Goal: Task Accomplishment & Management: Use online tool/utility

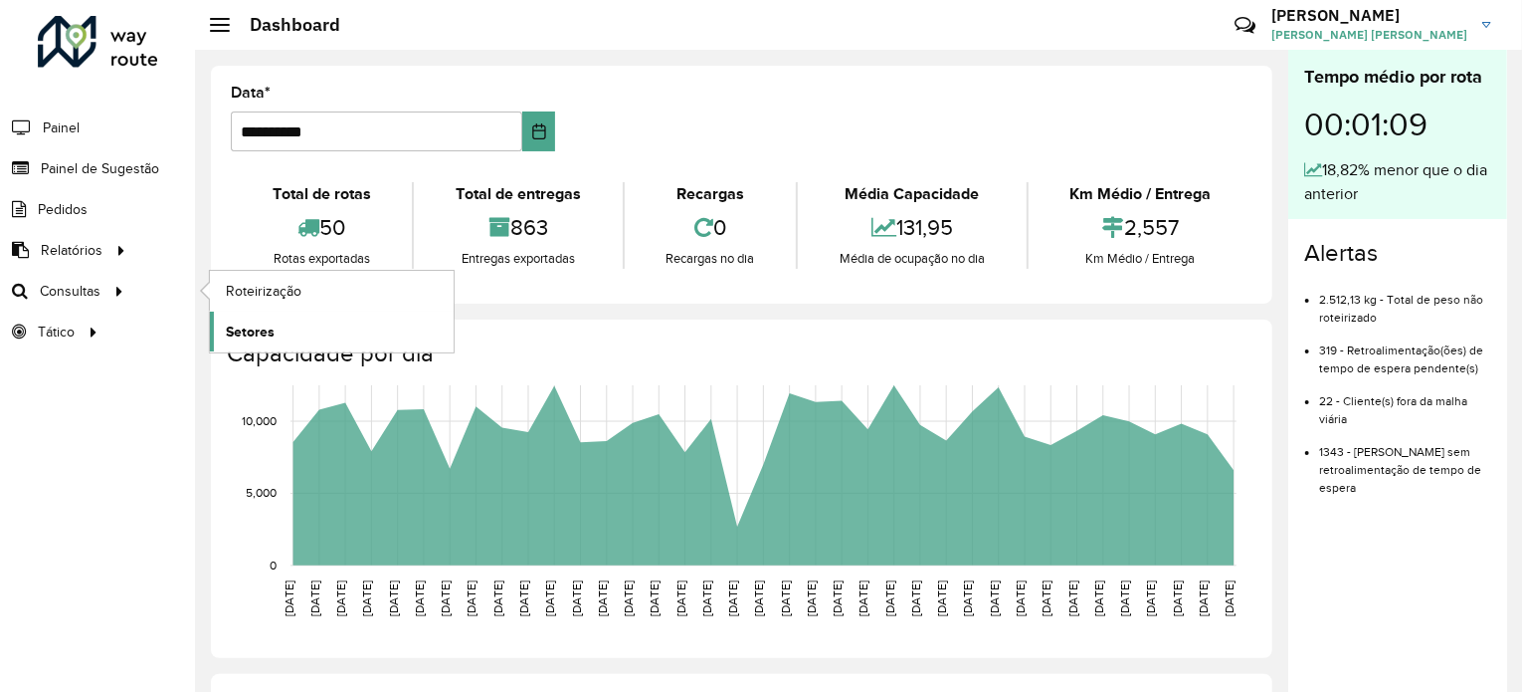
click at [253, 338] on span "Setores" at bounding box center [250, 331] width 49 height 21
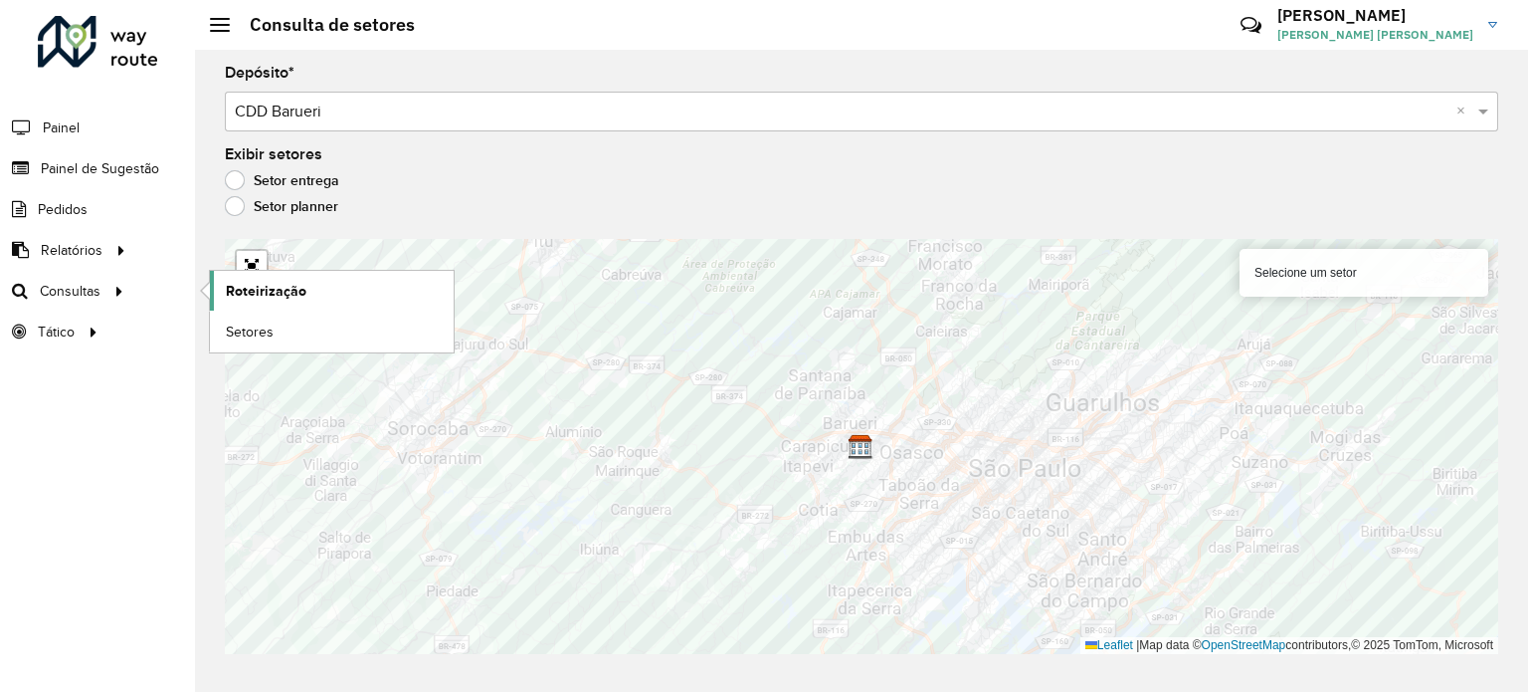
click at [237, 295] on span "Roteirização" at bounding box center [266, 291] width 81 height 21
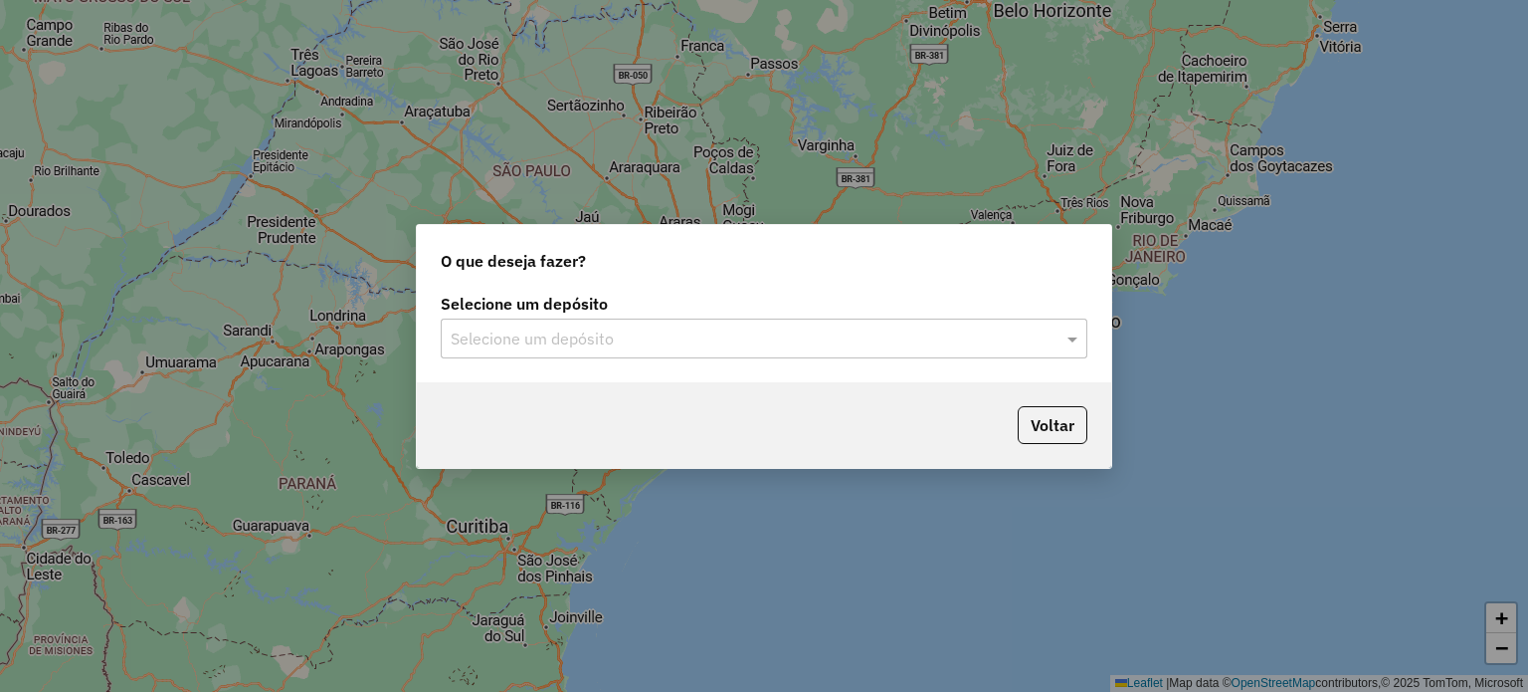
click at [784, 338] on input "text" at bounding box center [744, 339] width 587 height 24
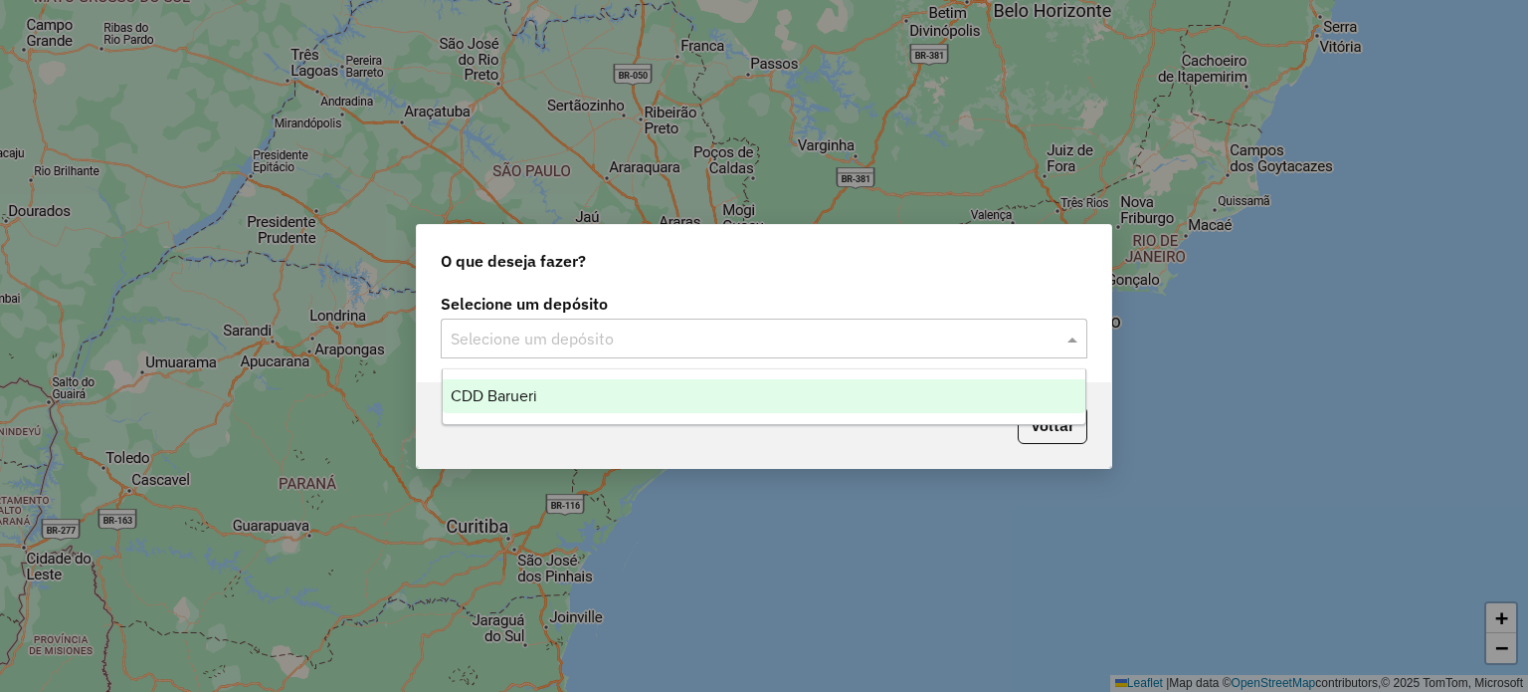
click at [763, 381] on div "CDD Barueri" at bounding box center [765, 396] width 644 height 34
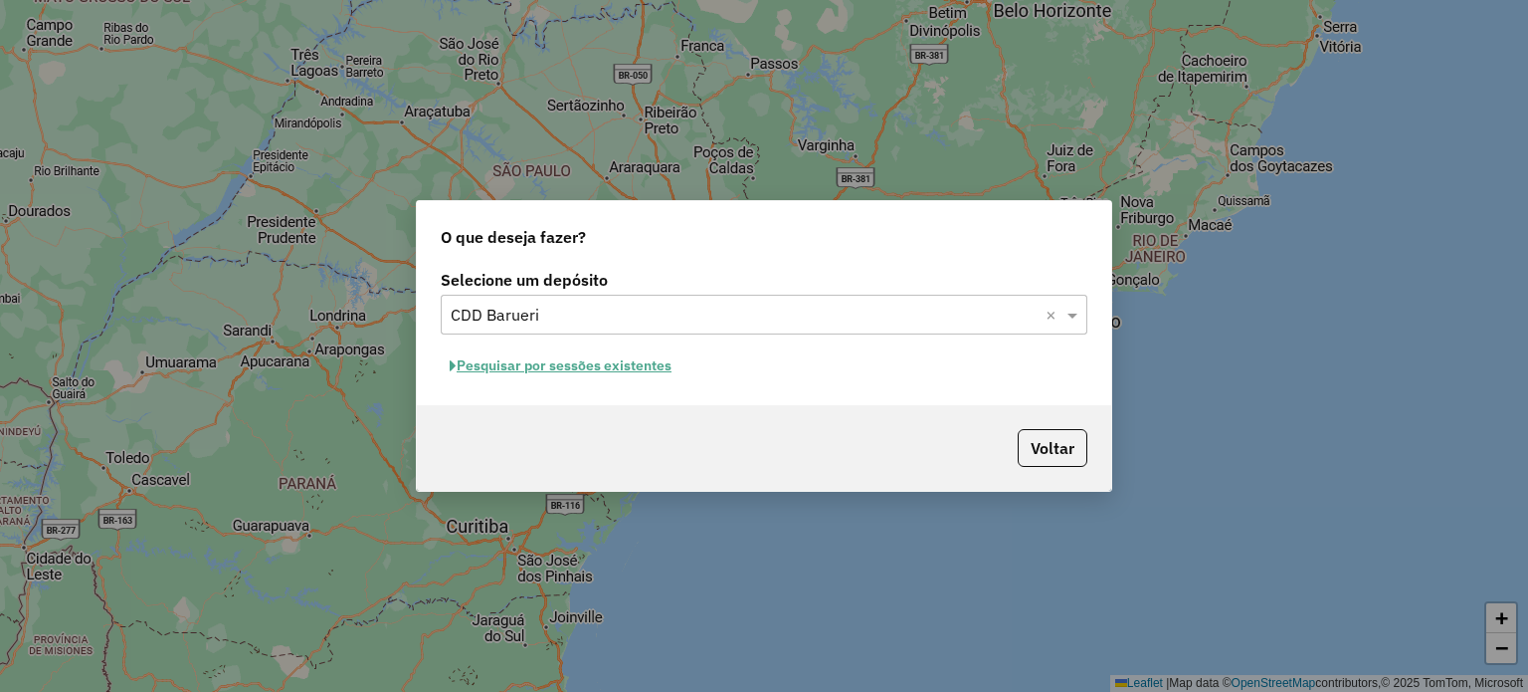
click at [653, 369] on button "Pesquisar por sessões existentes" at bounding box center [561, 365] width 240 height 31
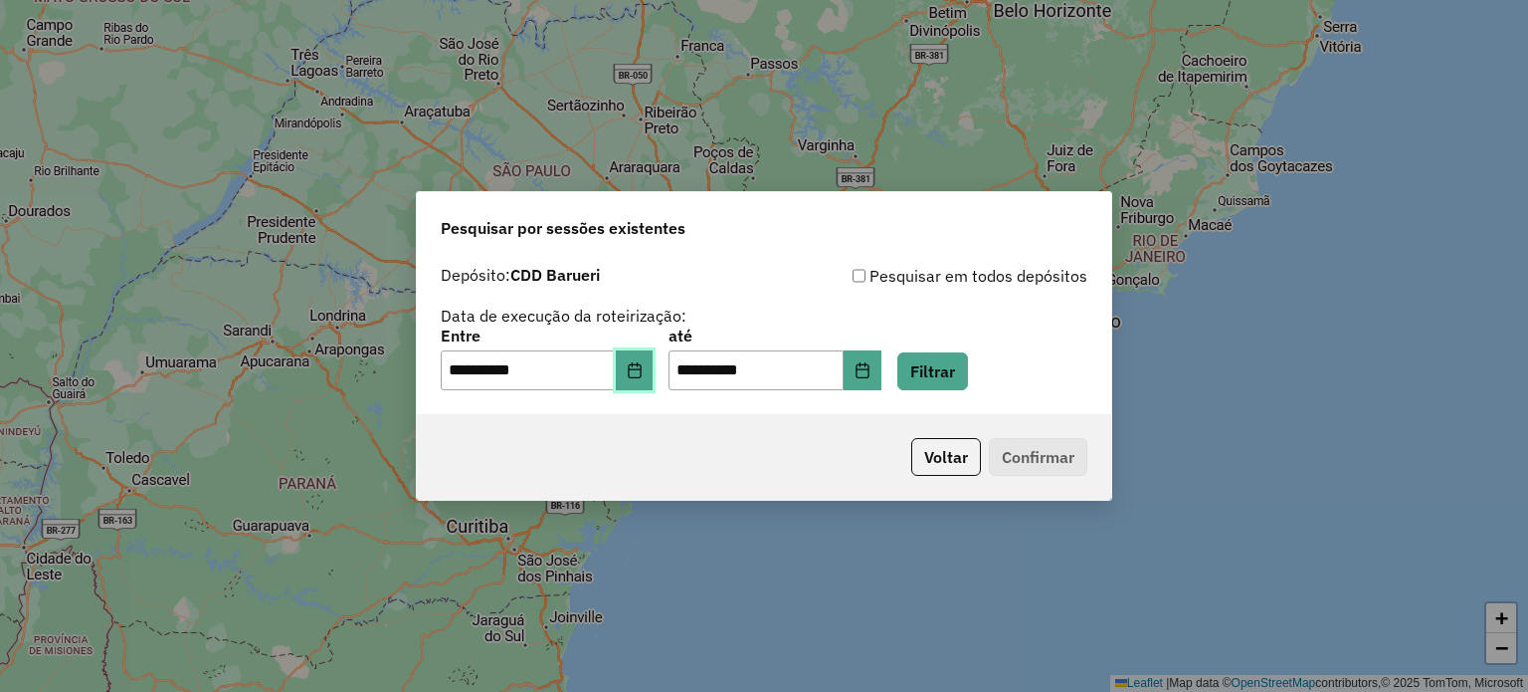
click at [637, 377] on button "Choose Date" at bounding box center [635, 370] width 38 height 40
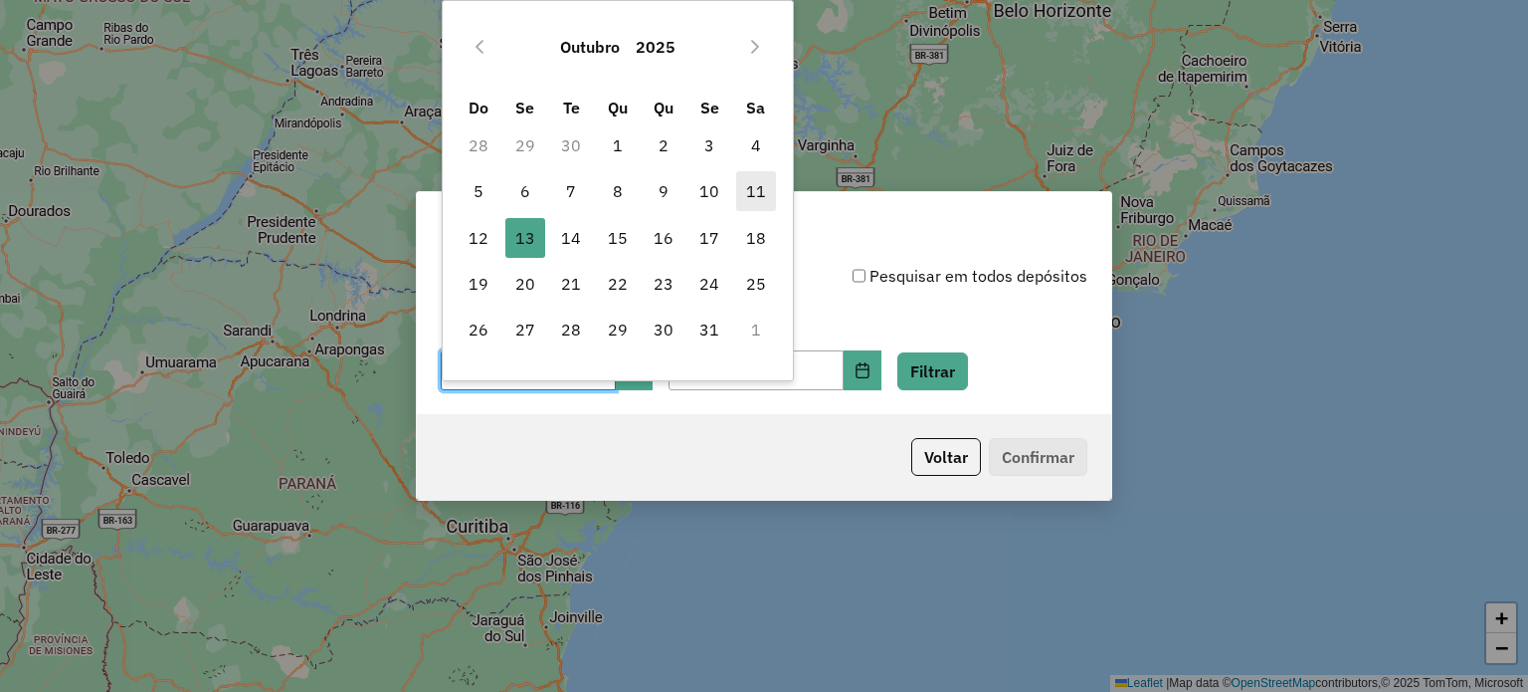
click at [757, 189] on span "11" at bounding box center [756, 191] width 40 height 40
type input "**********"
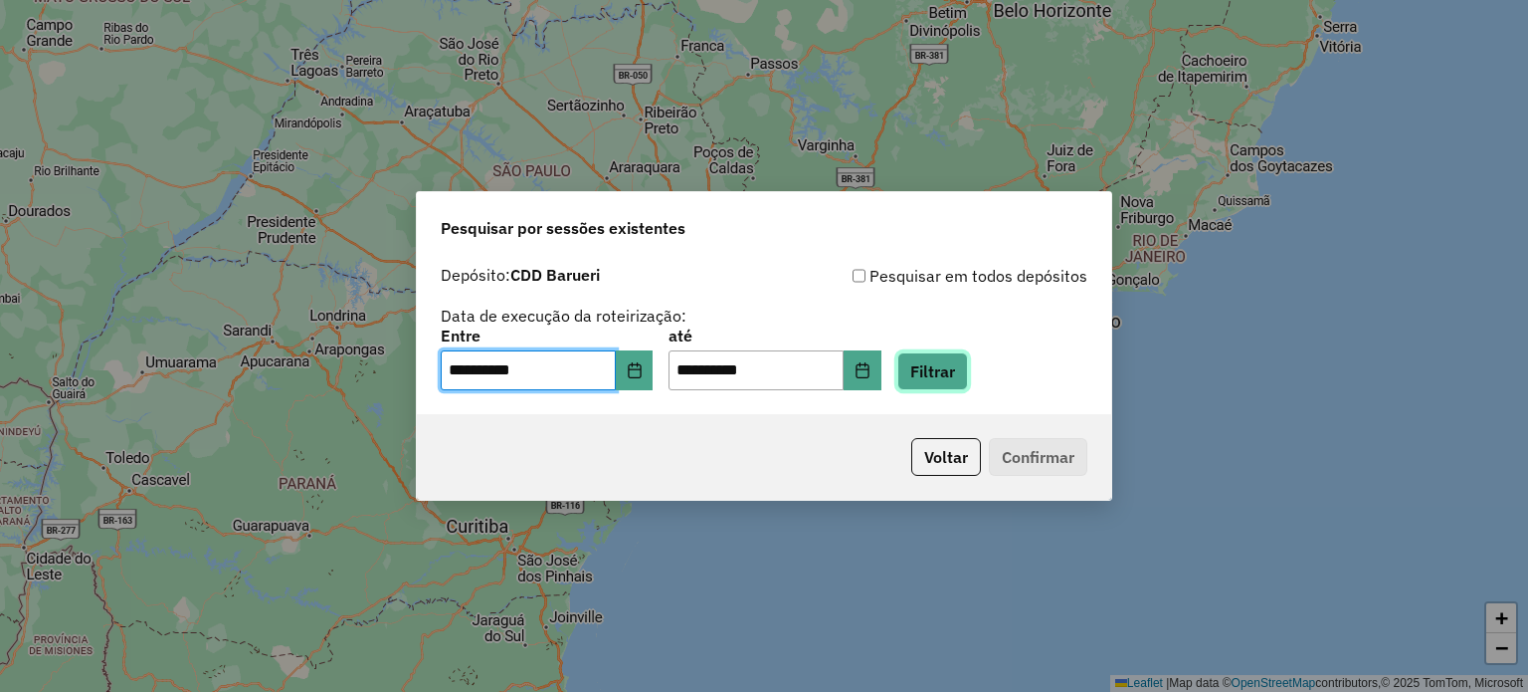
click at [953, 368] on button "Filtrar" at bounding box center [932, 371] width 71 height 38
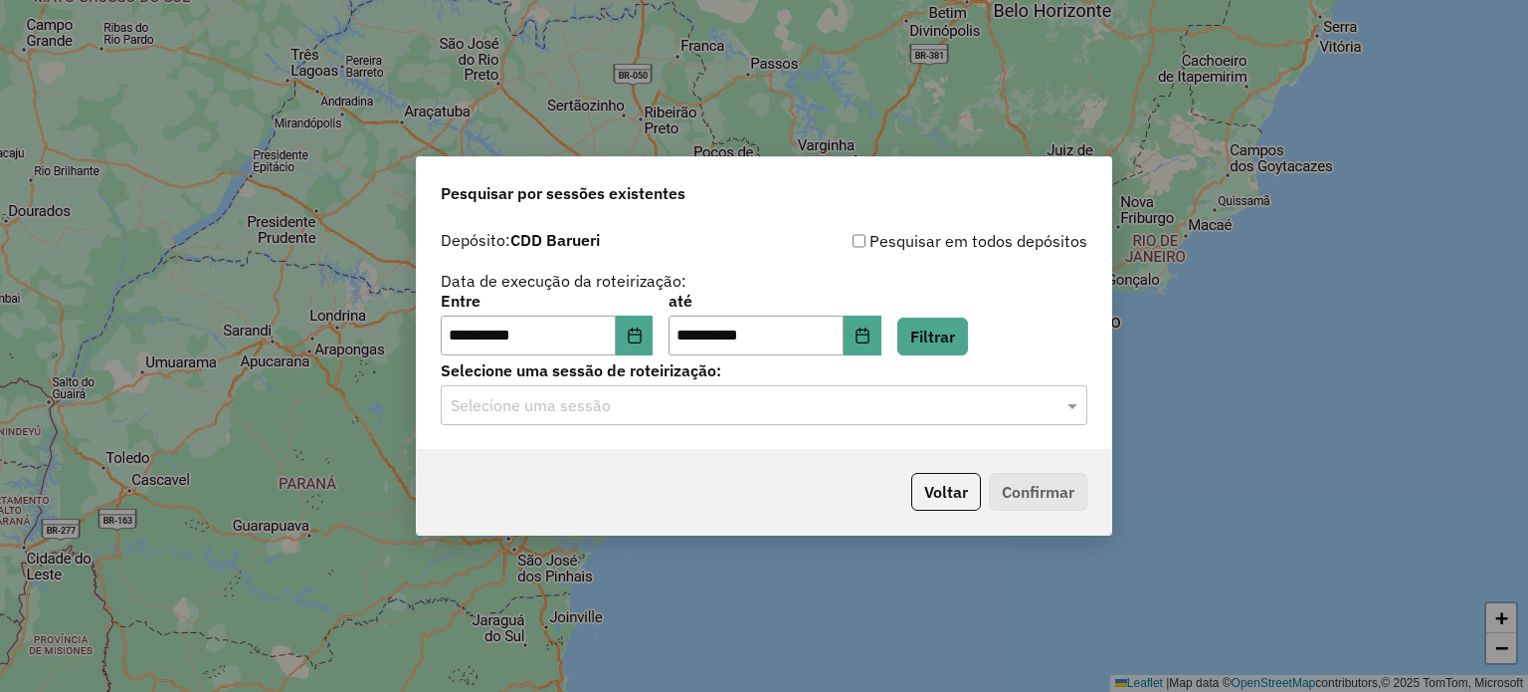
click at [858, 401] on input "text" at bounding box center [744, 406] width 587 height 24
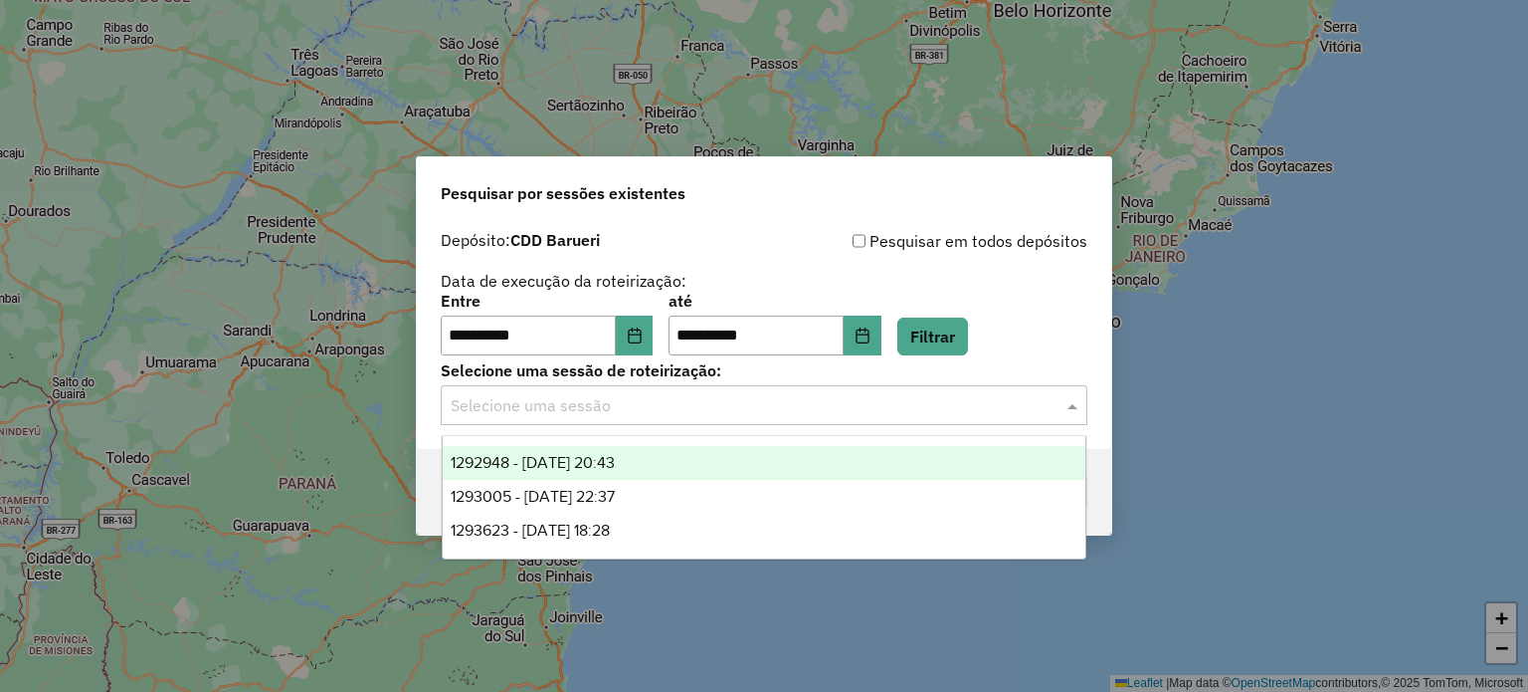
click at [717, 461] on div "1292948 - 11/10/2025 20:43" at bounding box center [765, 463] width 644 height 34
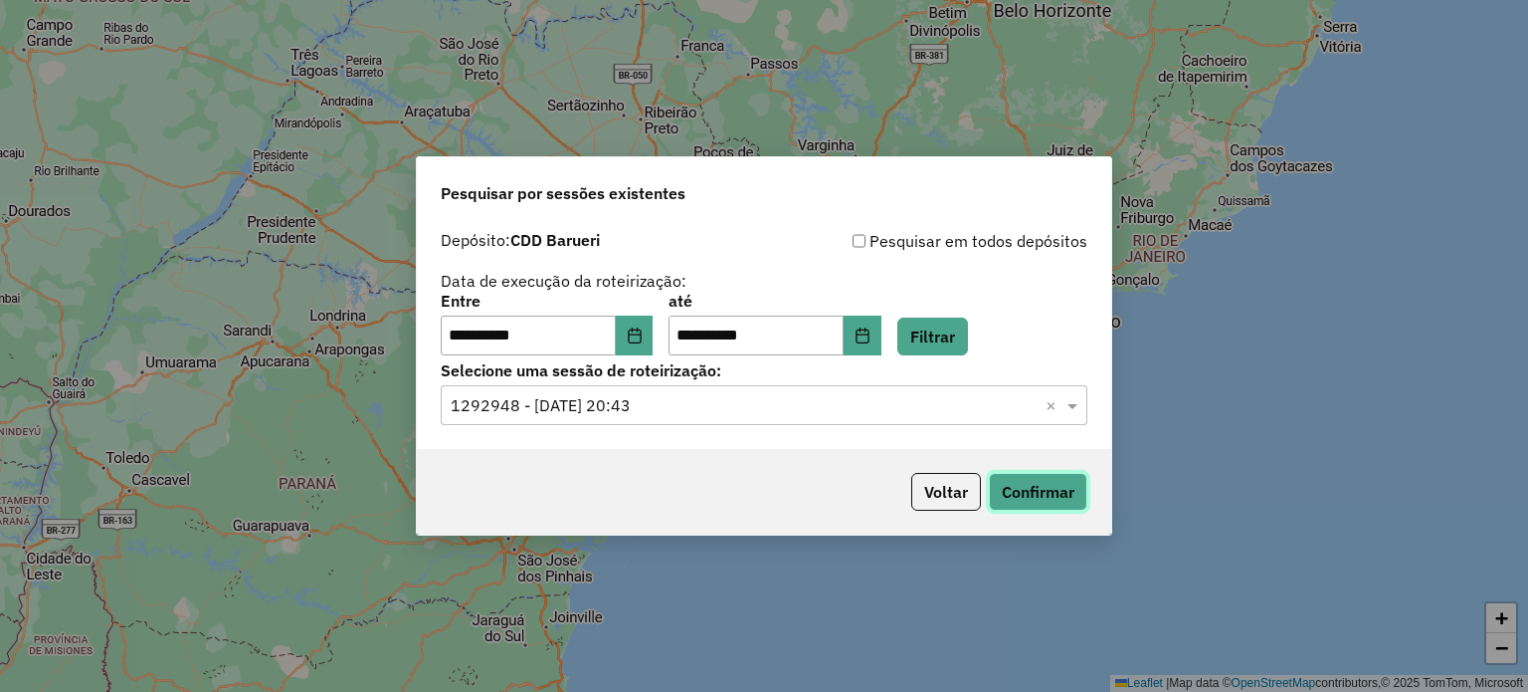
click at [1060, 501] on button "Confirmar" at bounding box center [1038, 492] width 99 height 38
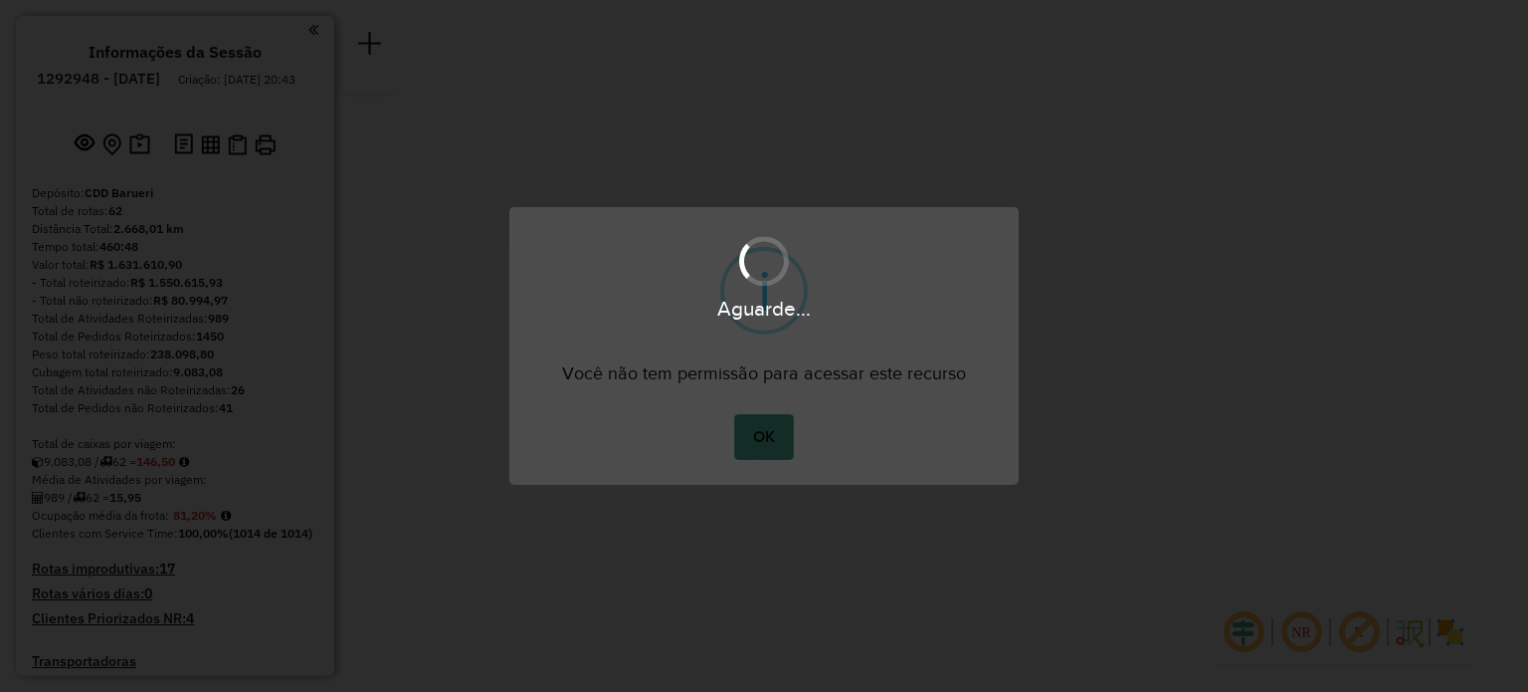
click at [755, 448] on button "OK" at bounding box center [763, 437] width 59 height 46
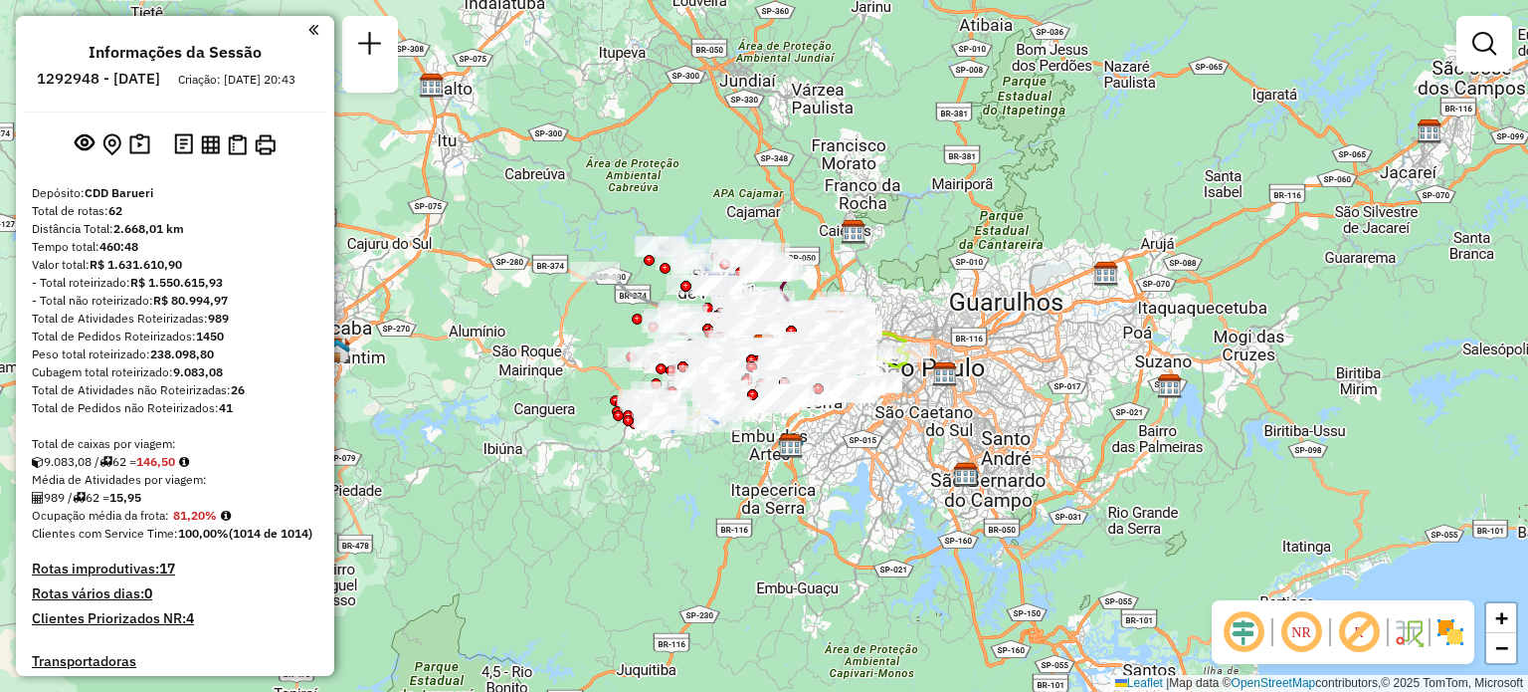
scroll to position [5054, 0]
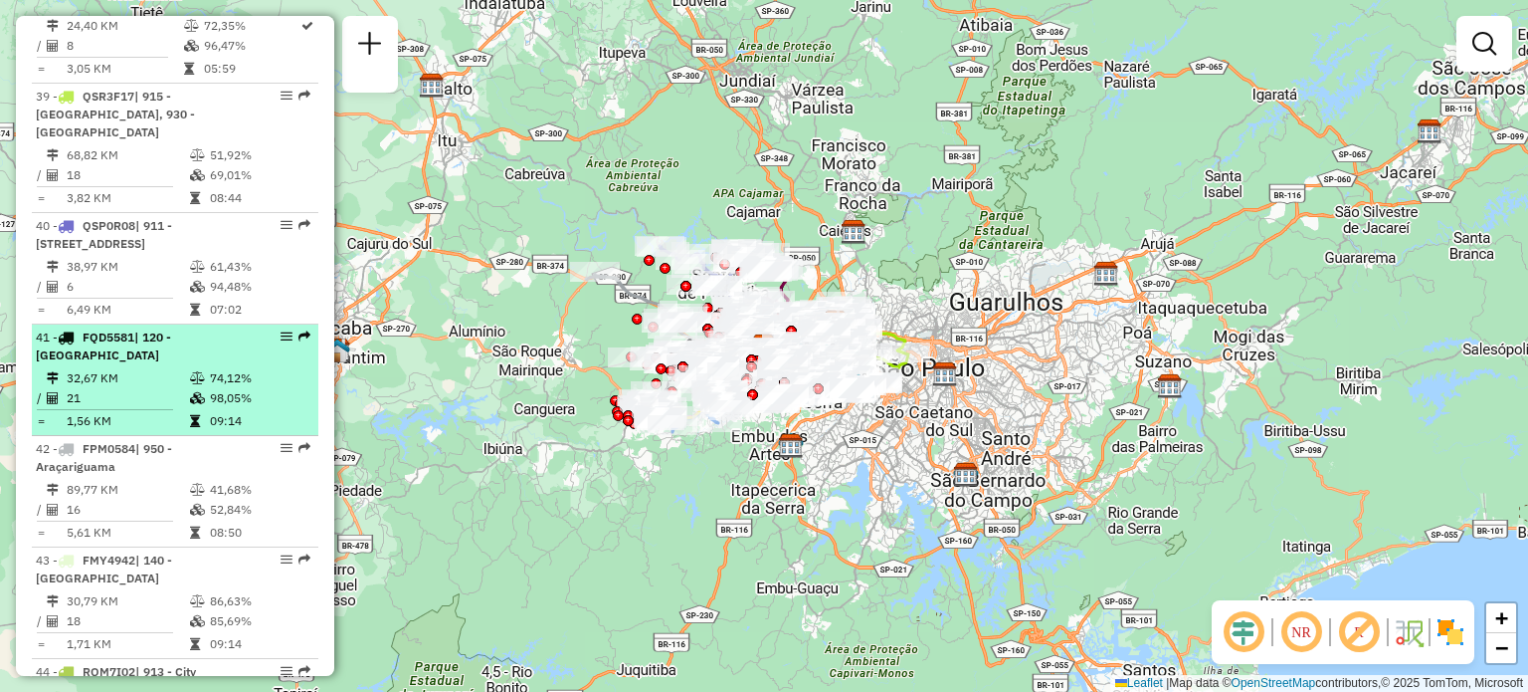
select select "**********"
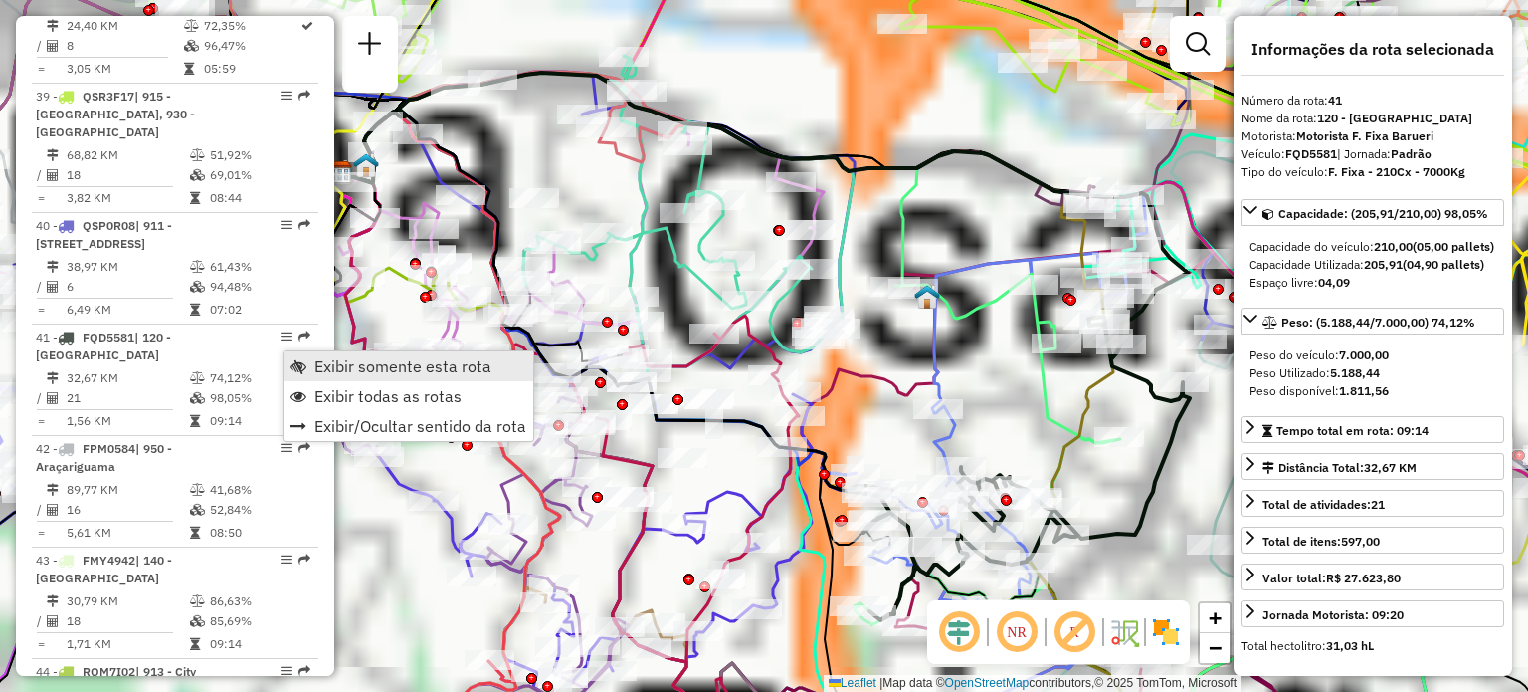
click at [331, 361] on span "Exibir somente esta rota" at bounding box center [402, 366] width 177 height 16
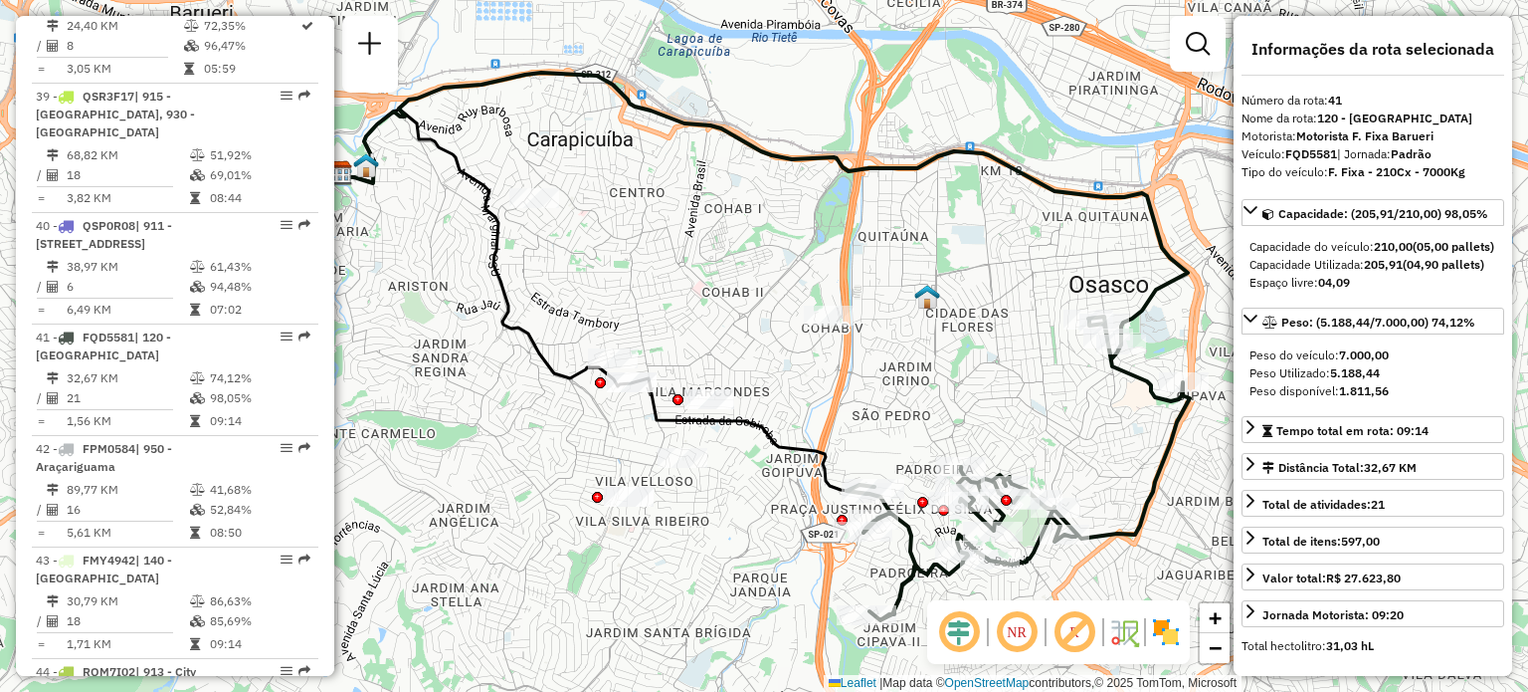
click at [1024, 629] on em at bounding box center [1017, 632] width 48 height 48
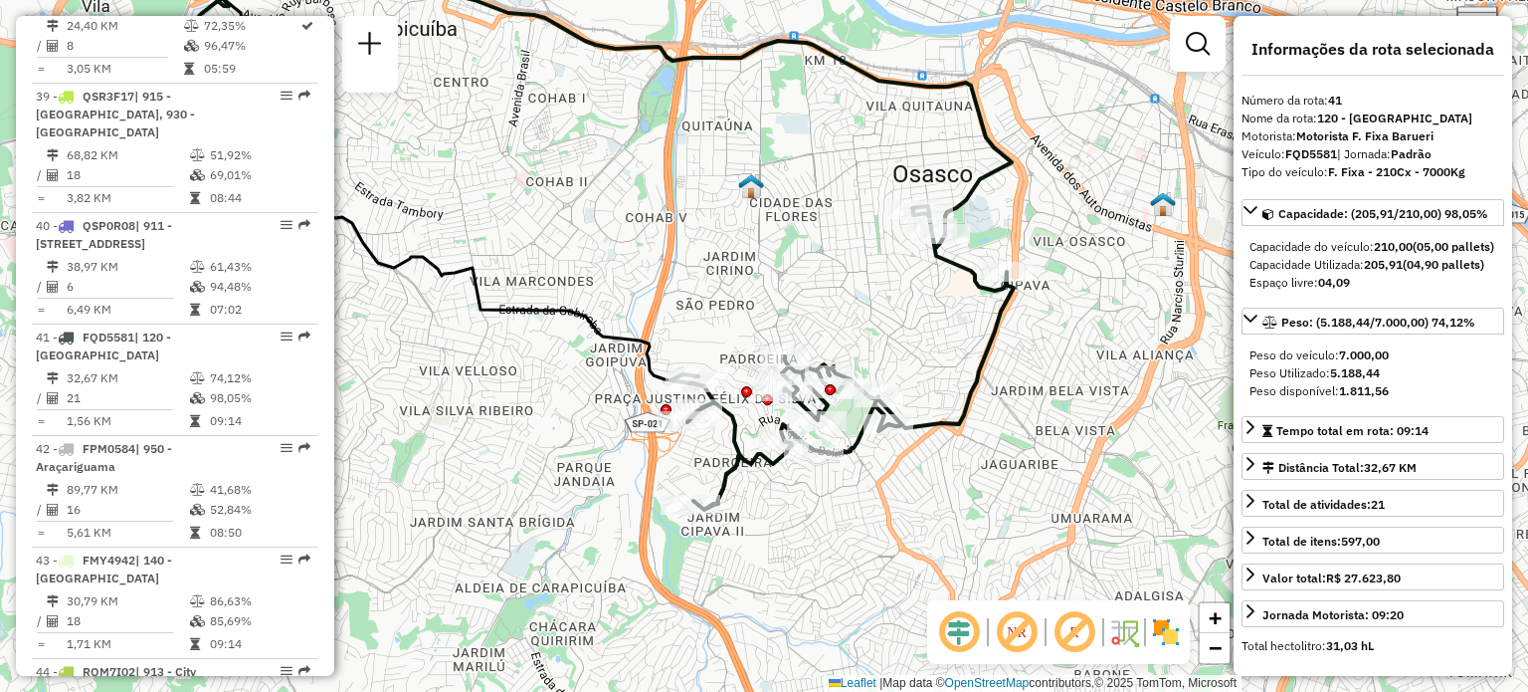
drag, startPoint x: 1094, startPoint y: 410, endPoint x: 918, endPoint y: 299, distance: 207.9
click at [918, 299] on div "Janela de atendimento Grade de atendimento Capacidade Transportadoras Veículos …" at bounding box center [764, 346] width 1528 height 692
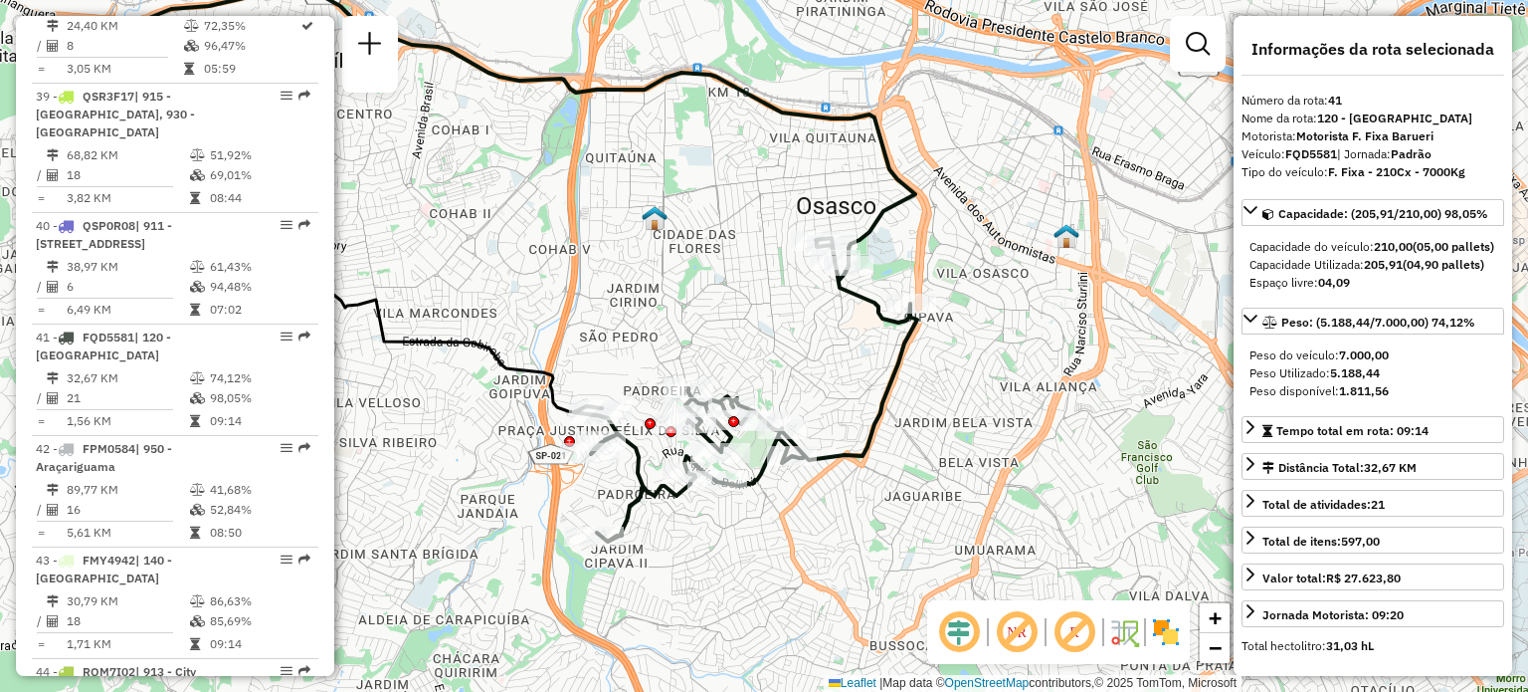
drag, startPoint x: 1117, startPoint y: 351, endPoint x: 1021, endPoint y: 383, distance: 101.6
click at [1021, 383] on div "Janela de atendimento Grade de atendimento Capacidade Transportadoras Veículos …" at bounding box center [764, 346] width 1528 height 692
click at [965, 642] on em at bounding box center [959, 632] width 48 height 48
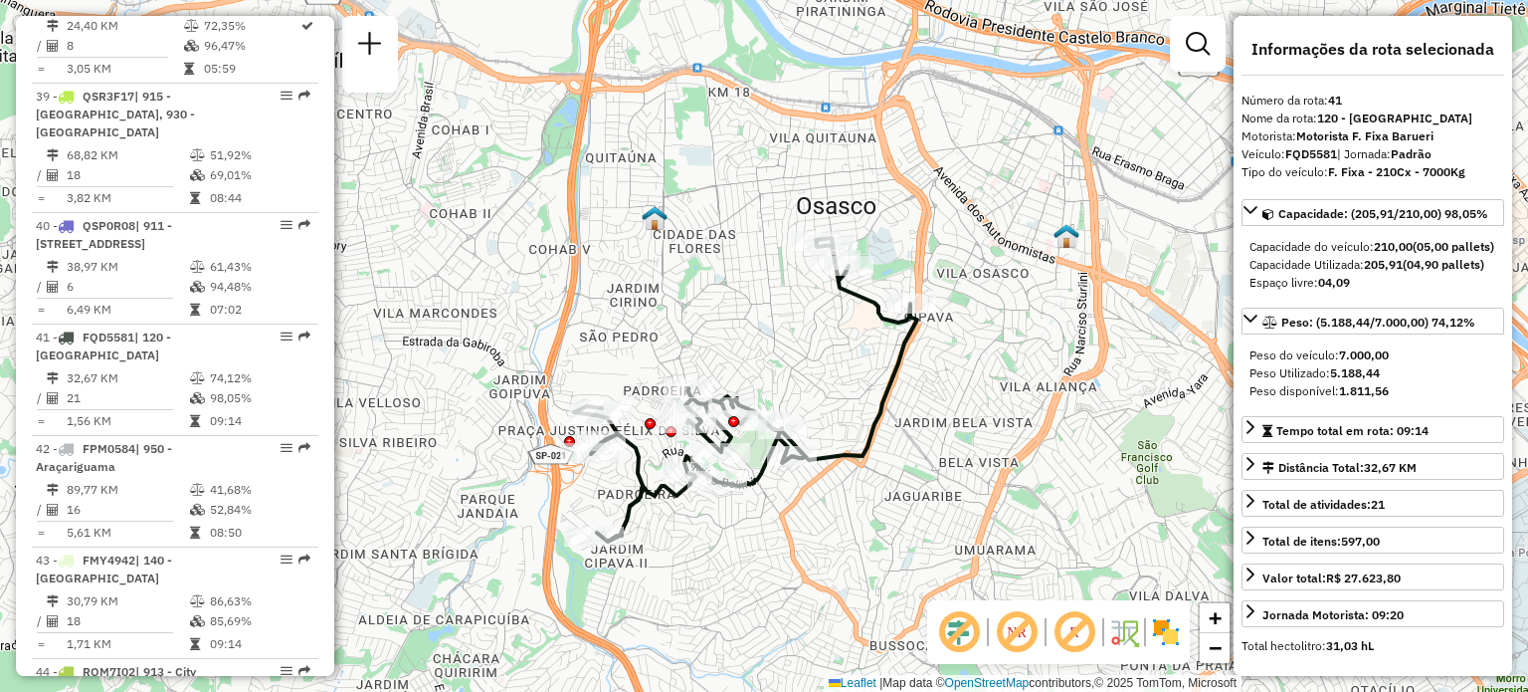
click at [965, 642] on em at bounding box center [959, 632] width 48 height 48
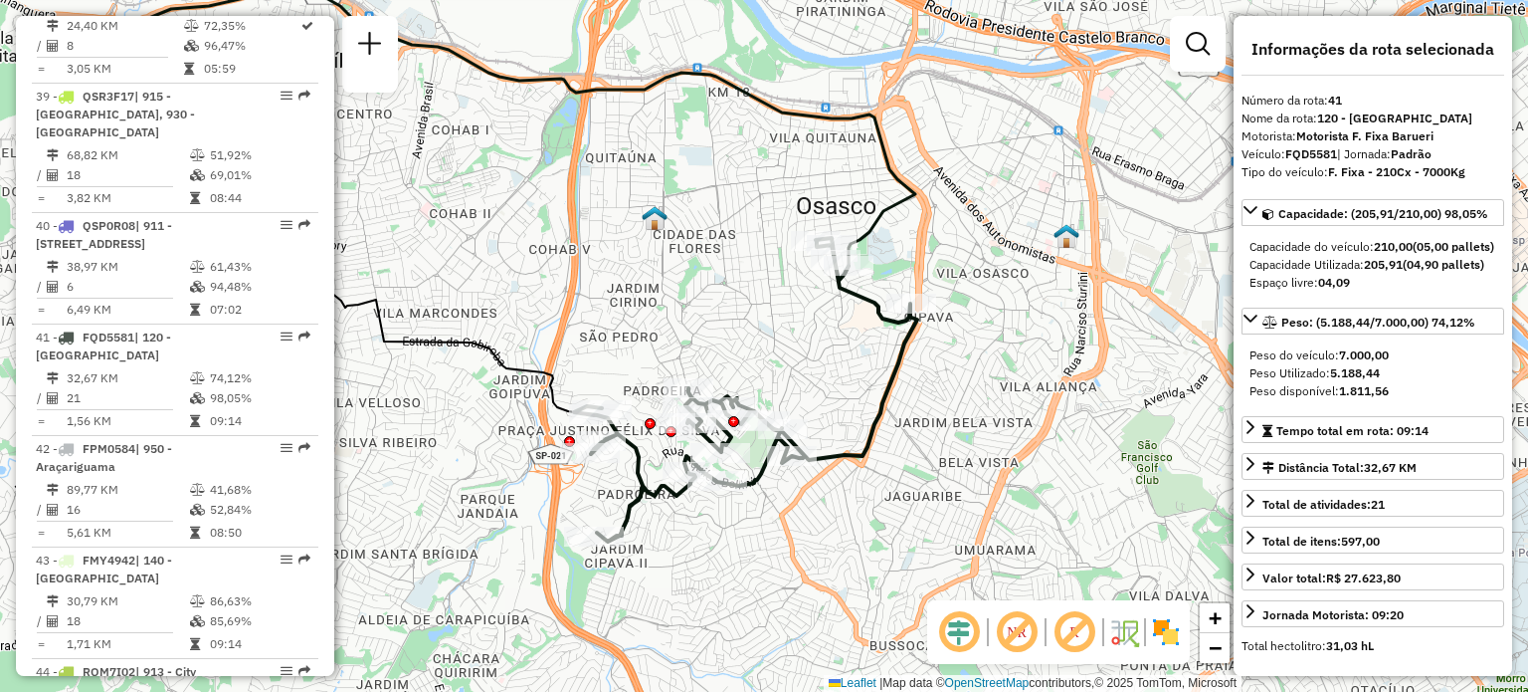
click at [965, 642] on em at bounding box center [959, 632] width 48 height 48
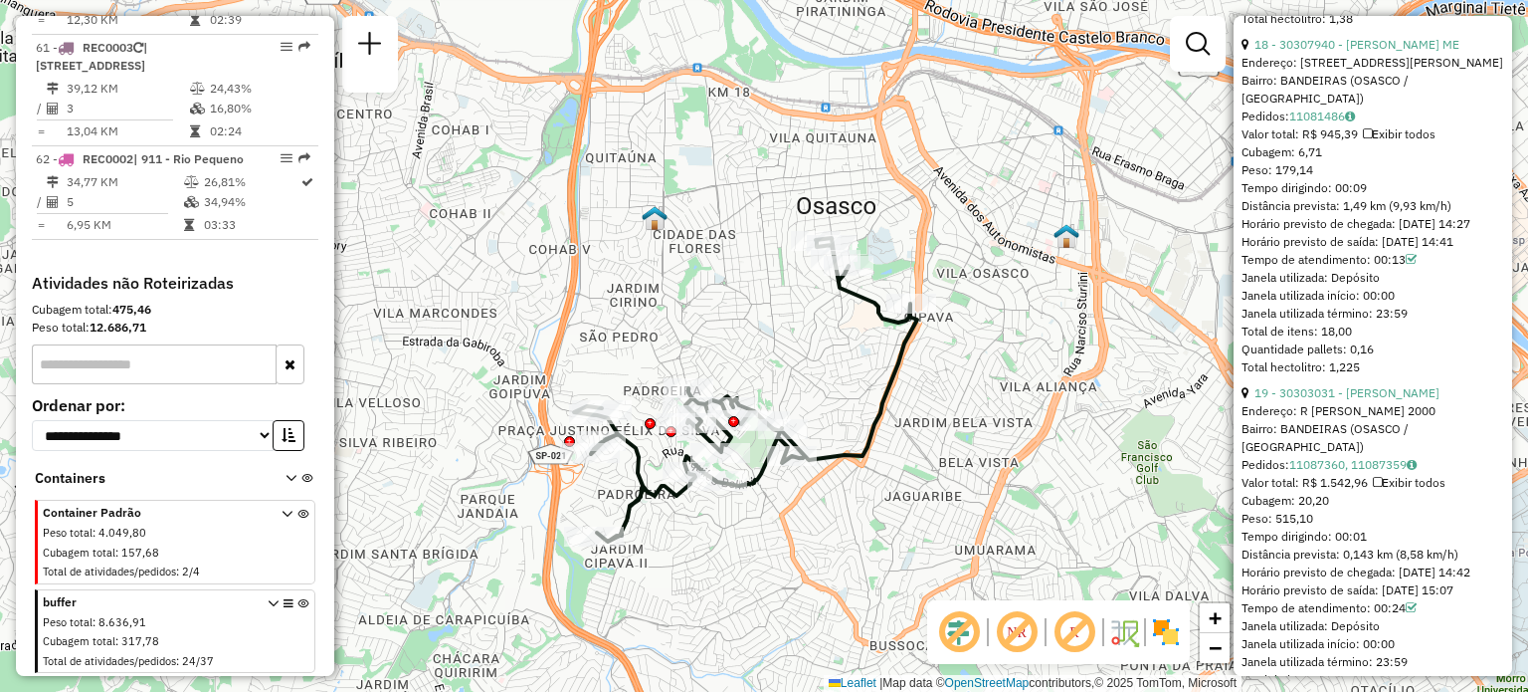
scroll to position [3035, 0]
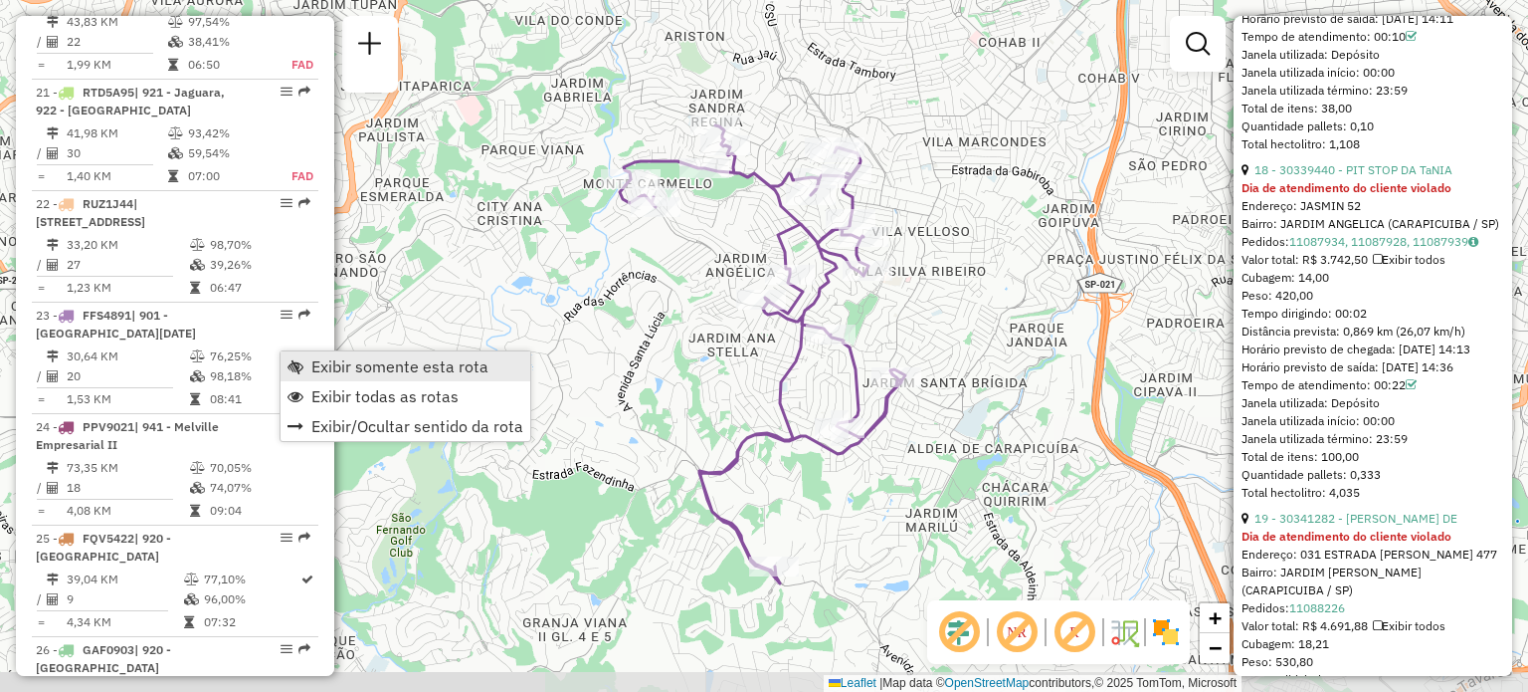
click at [301, 359] on span "Exibir somente esta rota" at bounding box center [296, 366] width 16 height 16
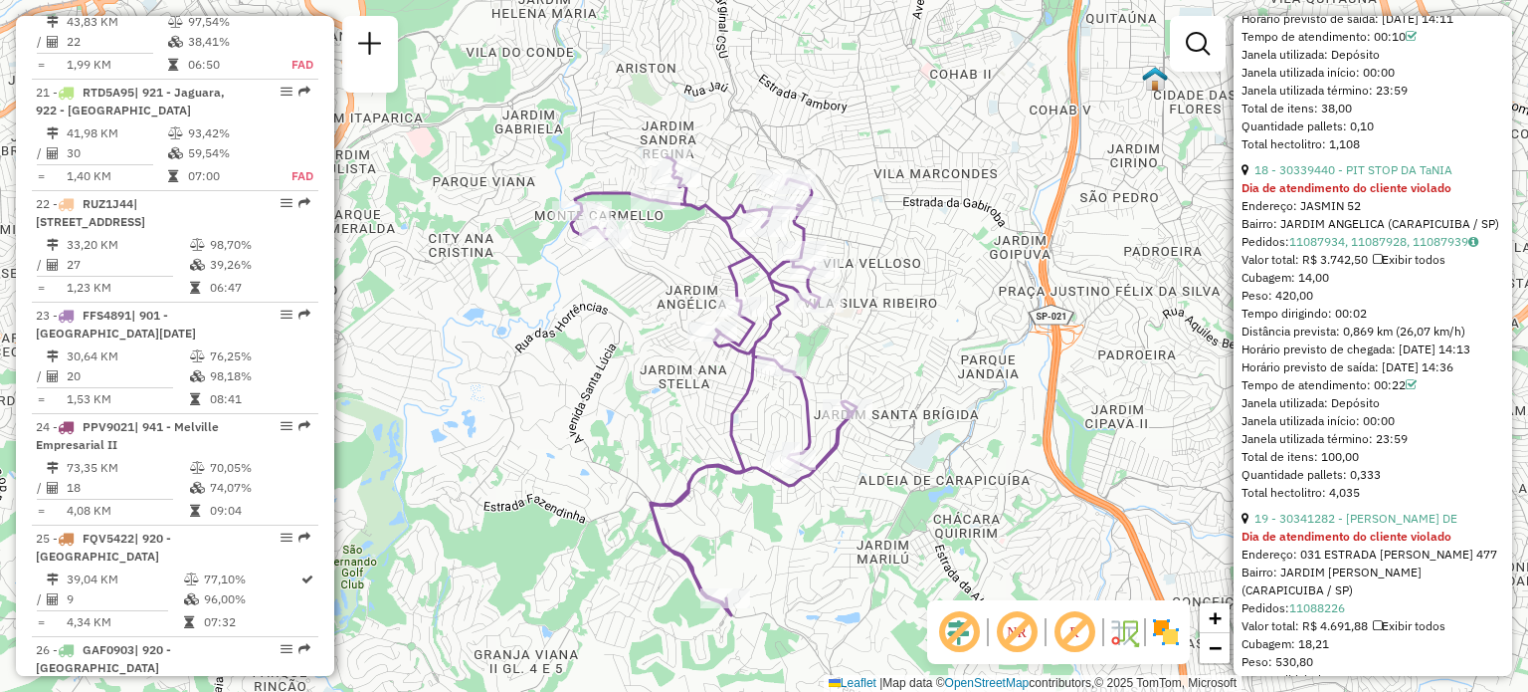
drag, startPoint x: 989, startPoint y: 344, endPoint x: 940, endPoint y: 376, distance: 58.2
click at [940, 376] on div "Janela de atendimento Grade de atendimento Capacidade Transportadoras Veículos …" at bounding box center [764, 346] width 1528 height 692
